Goal: Transaction & Acquisition: Purchase product/service

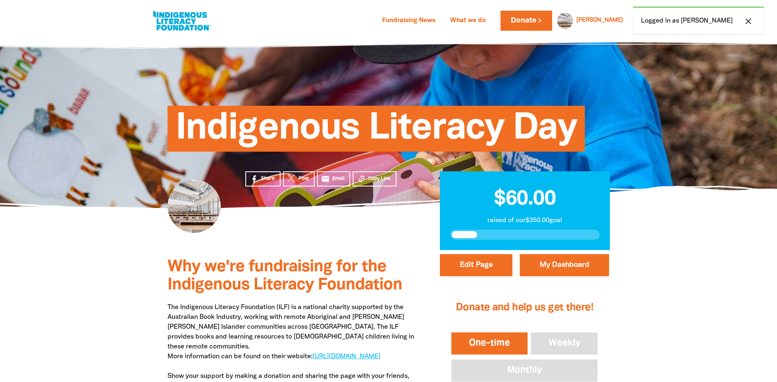
click at [750, 21] on icon "close" at bounding box center [748, 21] width 10 height 10
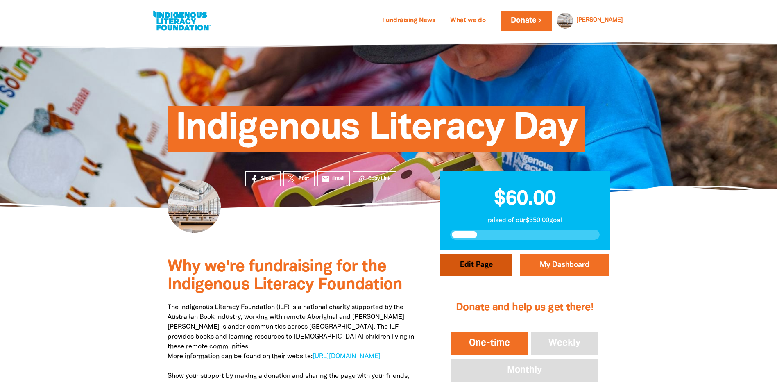
click at [490, 264] on button "Edit Page" at bounding box center [476, 265] width 72 height 22
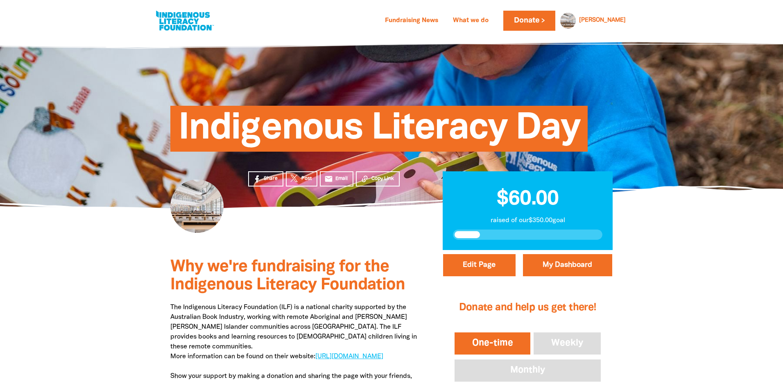
select select "Yes"
select select "Activity"
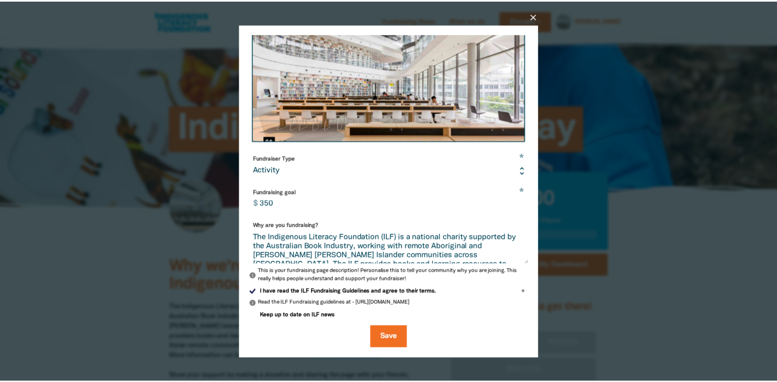
scroll to position [173, 0]
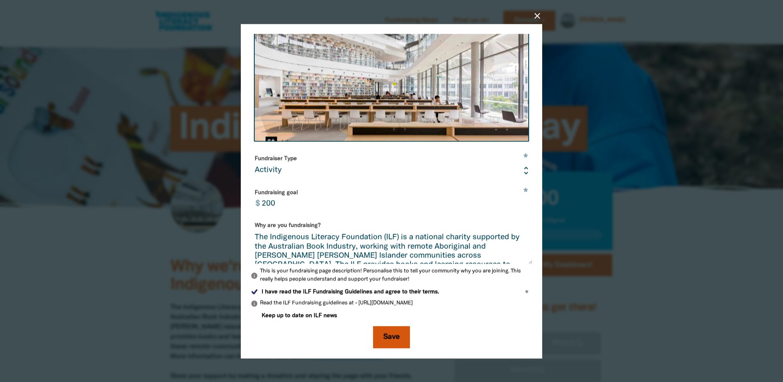
type input "200"
click at [397, 333] on button "Save" at bounding box center [391, 336] width 37 height 22
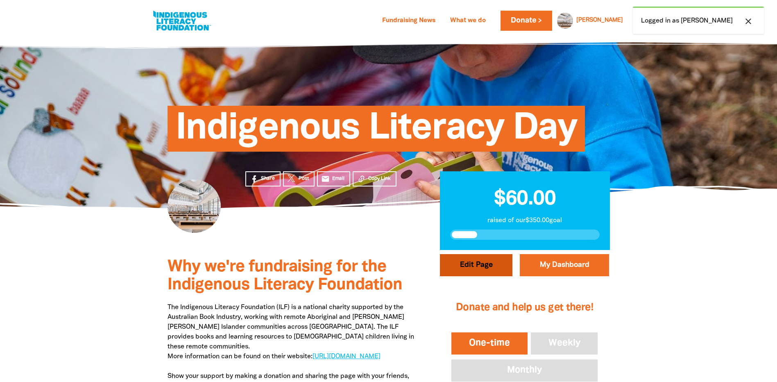
click at [487, 270] on button "Edit Page" at bounding box center [476, 265] width 72 height 22
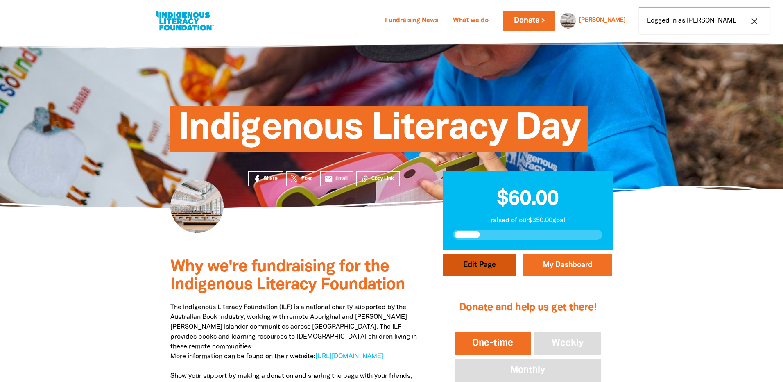
select select "Yes"
select select "Activity"
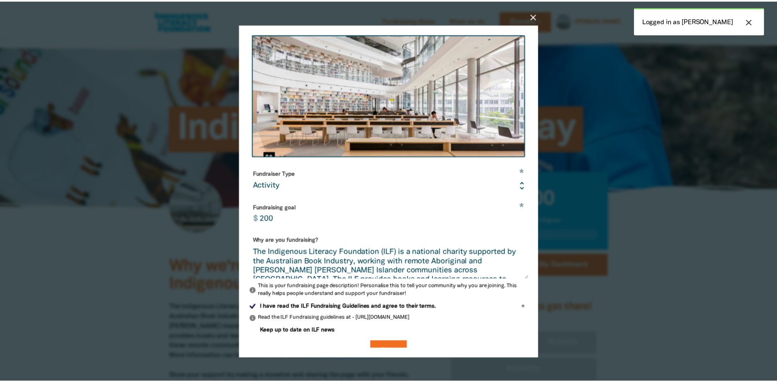
scroll to position [173, 0]
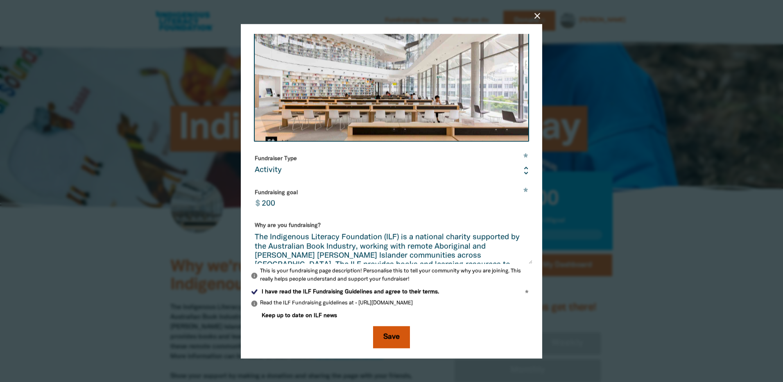
click at [398, 335] on button "Save" at bounding box center [391, 336] width 37 height 22
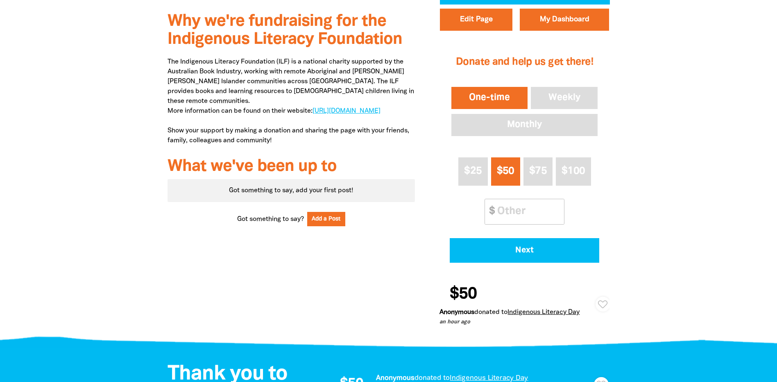
scroll to position [246, 0]
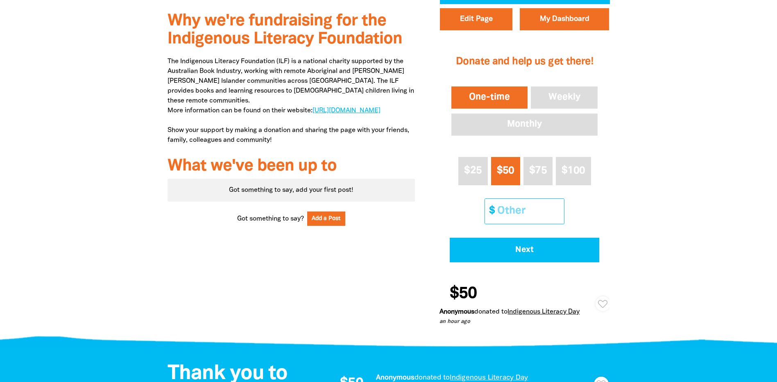
click at [501, 205] on input "Other Amount" at bounding box center [527, 211] width 72 height 25
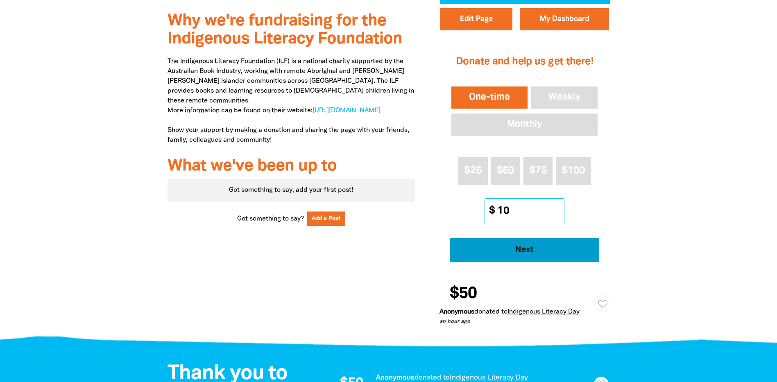
type input "10"
click at [502, 253] on span "Next" at bounding box center [524, 250] width 127 height 8
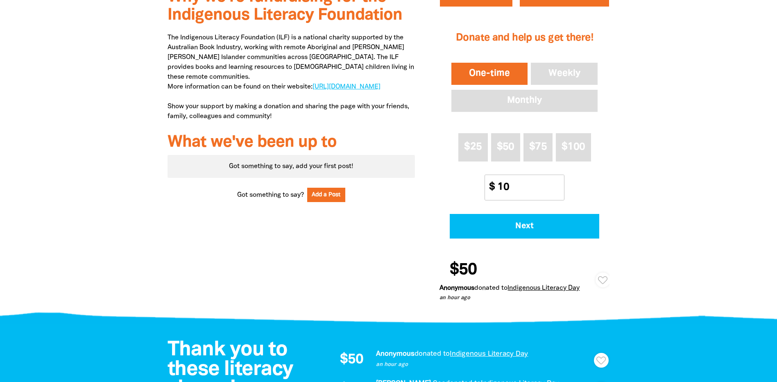
select select "AU"
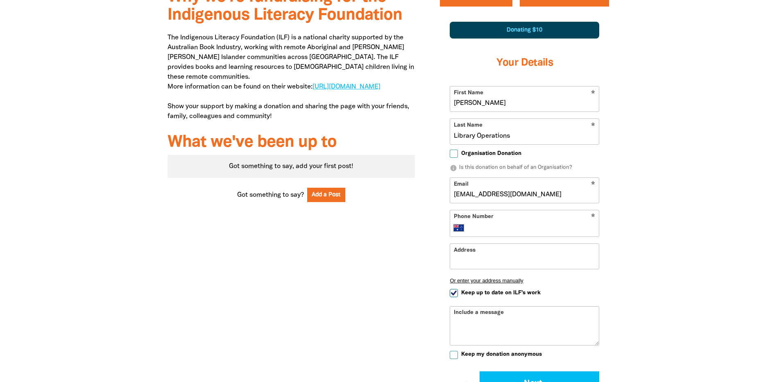
click at [509, 157] on span "Organisation Donation" at bounding box center [491, 153] width 60 height 8
click at [458, 157] on input "Organisation Donation" at bounding box center [454, 153] width 8 height 8
checkbox input "true"
select select "AU"
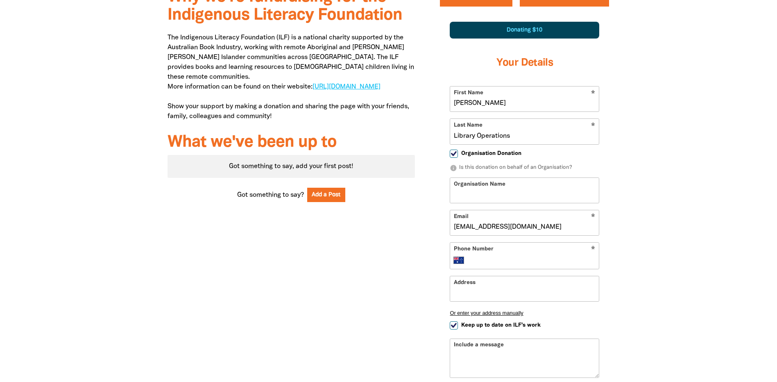
click at [507, 154] on span "Organisation Donation" at bounding box center [491, 153] width 60 height 8
click at [458, 154] on input "Organisation Donation" at bounding box center [454, 153] width 8 height 8
checkbox input "false"
select select "AU"
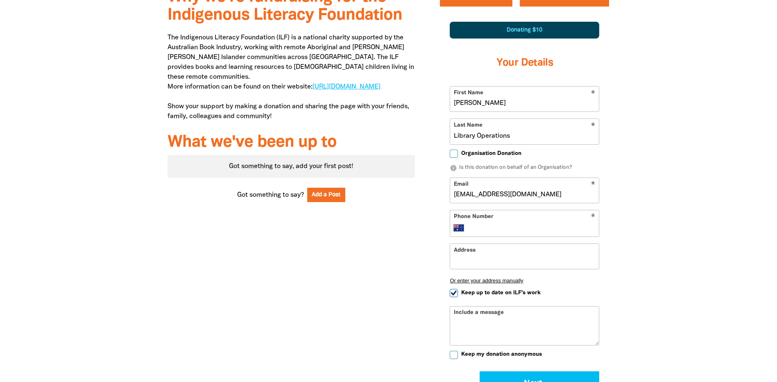
click at [536, 108] on input "[PERSON_NAME]" at bounding box center [524, 98] width 149 height 25
drag, startPoint x: 536, startPoint y: 105, endPoint x: 413, endPoint y: 104, distance: 123.2
click at [413, 104] on div "Why we're fundraising for the Indigenous Literacy Foundation The Indigenous Lit…" at bounding box center [388, 228] width 491 height 497
drag, startPoint x: 545, startPoint y: 138, endPoint x: 436, endPoint y: 139, distance: 109.7
click at [436, 139] on div "Edit Page My Dashboard 1 2 3 Donating $10 Your Details * First Name This field …" at bounding box center [524, 228] width 194 height 497
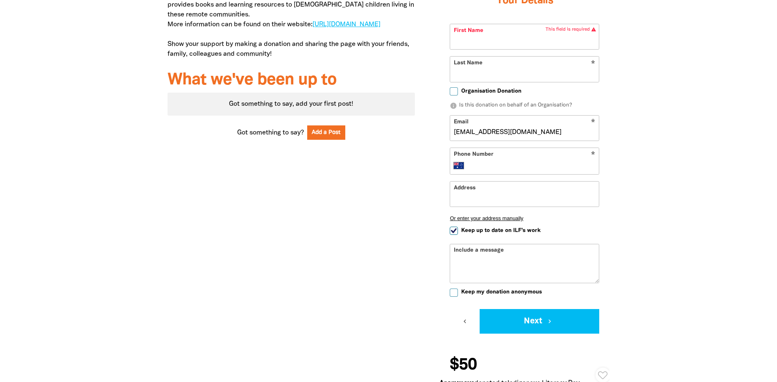
scroll to position [310, 0]
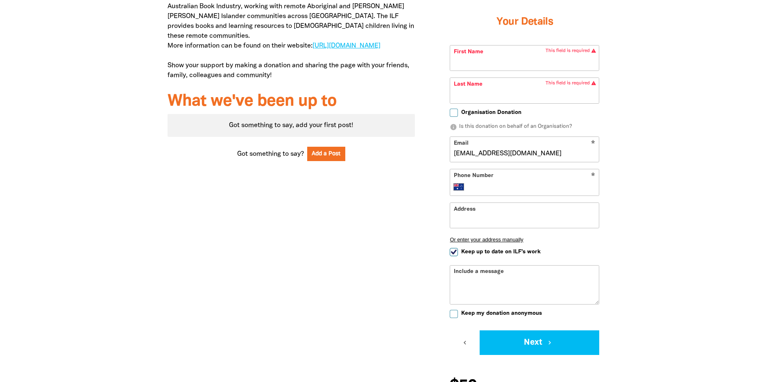
drag, startPoint x: 577, startPoint y: 154, endPoint x: 397, endPoint y: 157, distance: 180.2
click at [398, 157] on div "Why we're fundraising for the Indigenous Literacy Foundation The Indigenous Lit…" at bounding box center [388, 187] width 491 height 497
click at [651, 132] on div at bounding box center [388, 187] width 777 height 497
click at [518, 67] on input "First Name" at bounding box center [524, 57] width 149 height 25
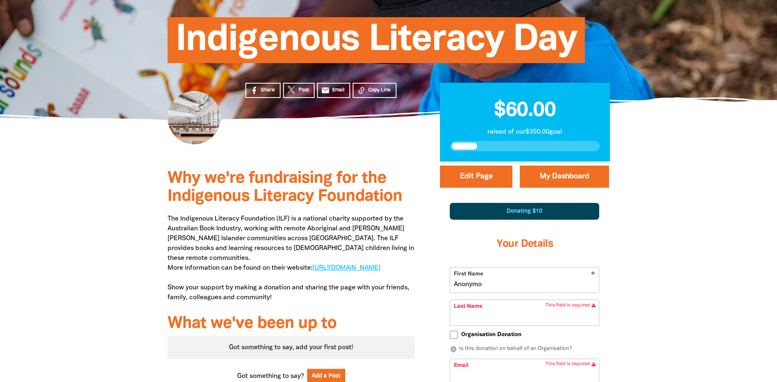
scroll to position [0, 0]
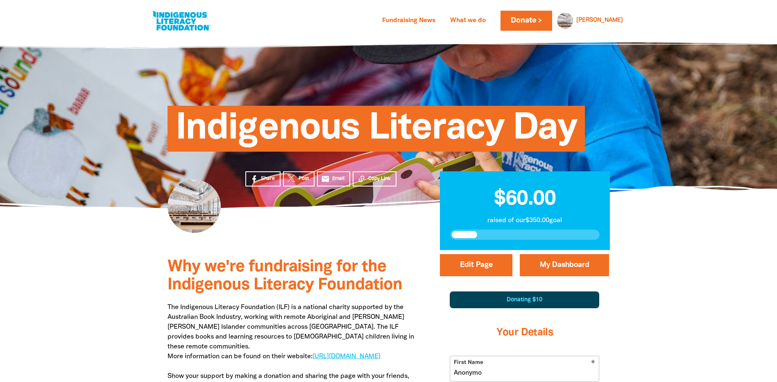
type input "Anonymo"
click at [182, 23] on link at bounding box center [181, 20] width 61 height 25
select select "AU"
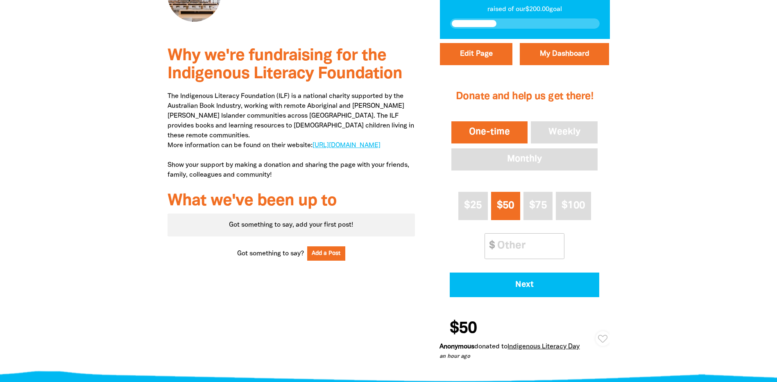
scroll to position [164, 0]
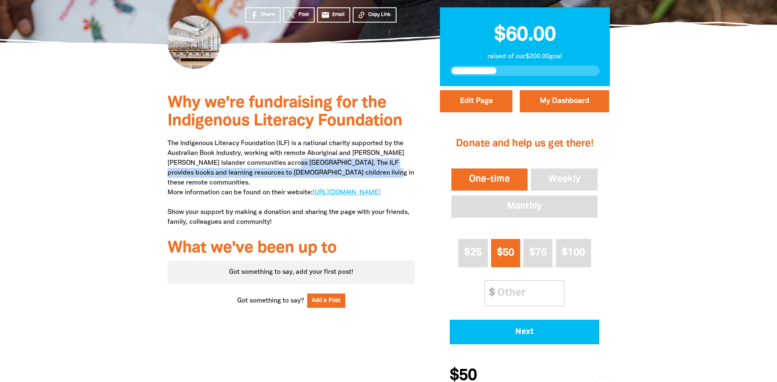
drag, startPoint x: 287, startPoint y: 163, endPoint x: 385, endPoint y: 170, distance: 97.7
click at [385, 170] on p "The Indigenous Literacy Foundation (ILF) is a national charity supported by the…" at bounding box center [291, 182] width 248 height 88
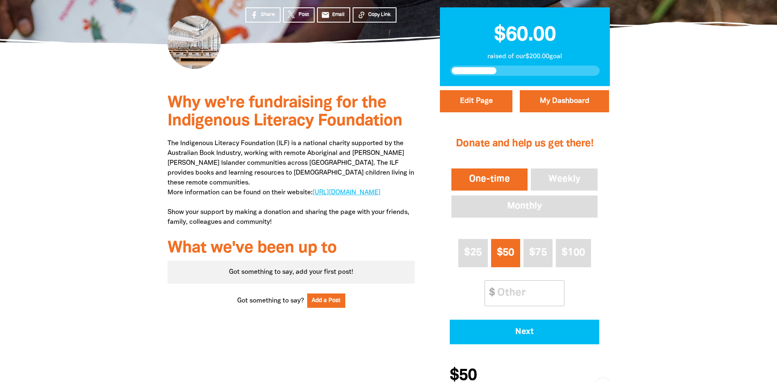
click at [297, 147] on p "The Indigenous Literacy Foundation (ILF) is a national charity supported by the…" at bounding box center [291, 182] width 248 height 88
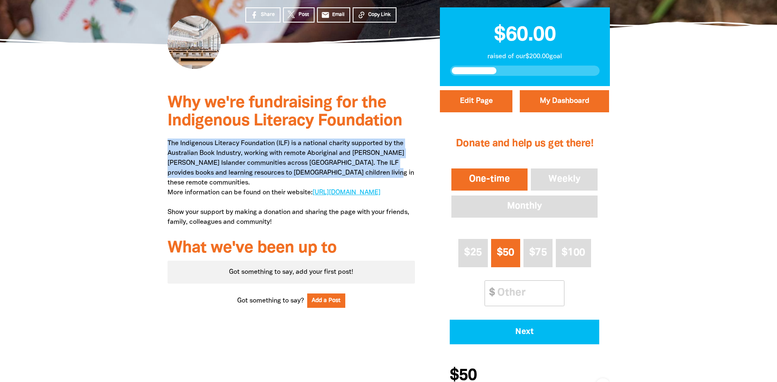
drag, startPoint x: 214, startPoint y: 143, endPoint x: 378, endPoint y: 171, distance: 166.6
click at [378, 171] on div "Why we're fundraising for the Indigenous Literacy Foundation The Indigenous Lit…" at bounding box center [291, 255] width 272 height 339
copy p "The Indigenous Literacy Foundation (ILF) is a national charity supported by the…"
click at [227, 149] on p "The Indigenous Literacy Foundation (ILF) is a national charity supported by the…" at bounding box center [291, 182] width 248 height 88
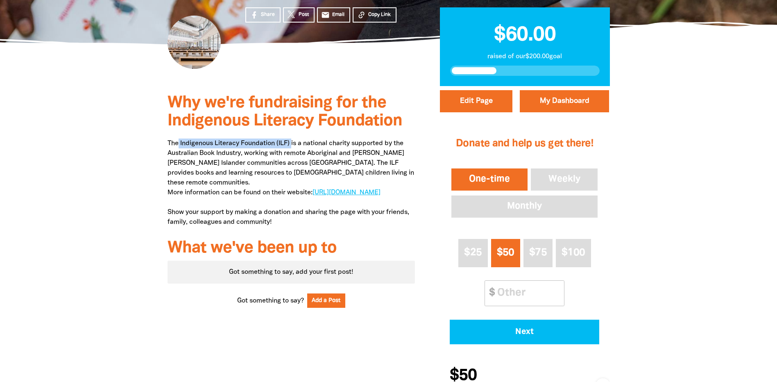
drag, startPoint x: 179, startPoint y: 143, endPoint x: 292, endPoint y: 143, distance: 112.6
click at [292, 143] on p "The Indigenous Literacy Foundation (ILF) is a national charity supported by the…" at bounding box center [291, 182] width 248 height 88
copy p "Indigenous Literacy Foundation (ILF)"
